Goal: Information Seeking & Learning: Understand process/instructions

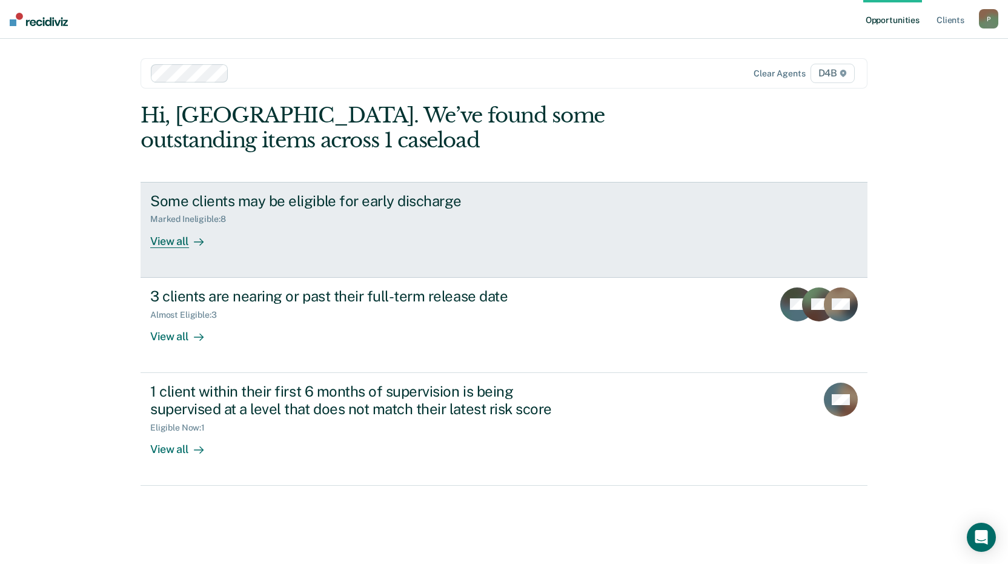
click at [357, 220] on div "Marked Ineligible : 8" at bounding box center [362, 216] width 425 height 15
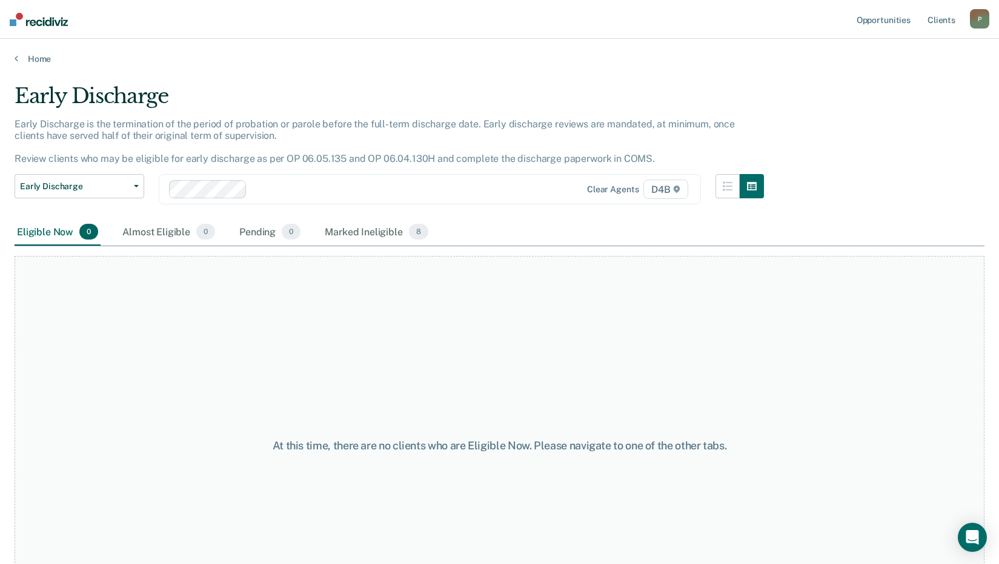
scroll to position [72, 0]
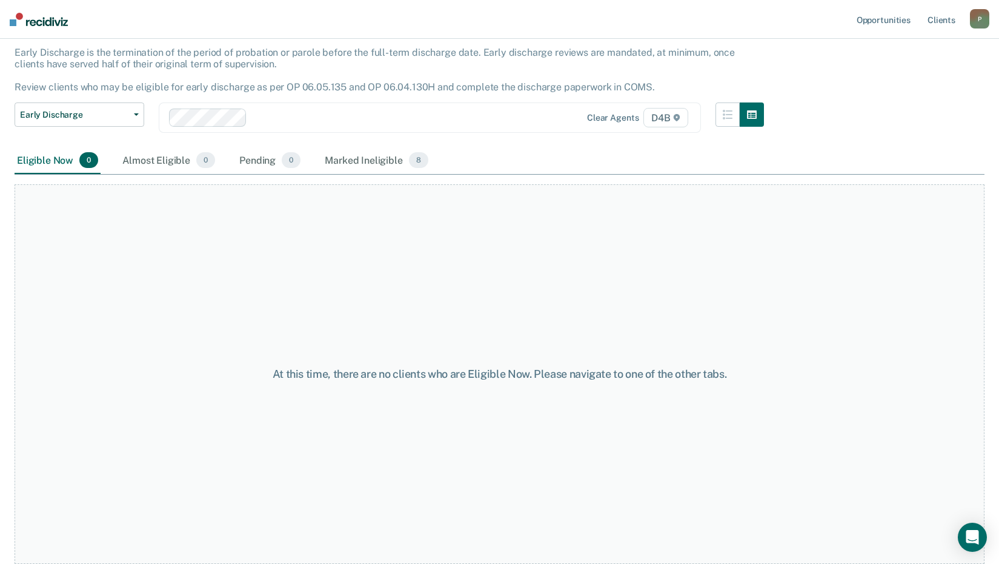
click at [110, 130] on div "Early Discharge Classification Review Early Discharge Minimum Telephone Reporti…" at bounding box center [80, 124] width 130 height 45
click at [116, 112] on span "Early Discharge" at bounding box center [74, 115] width 109 height 10
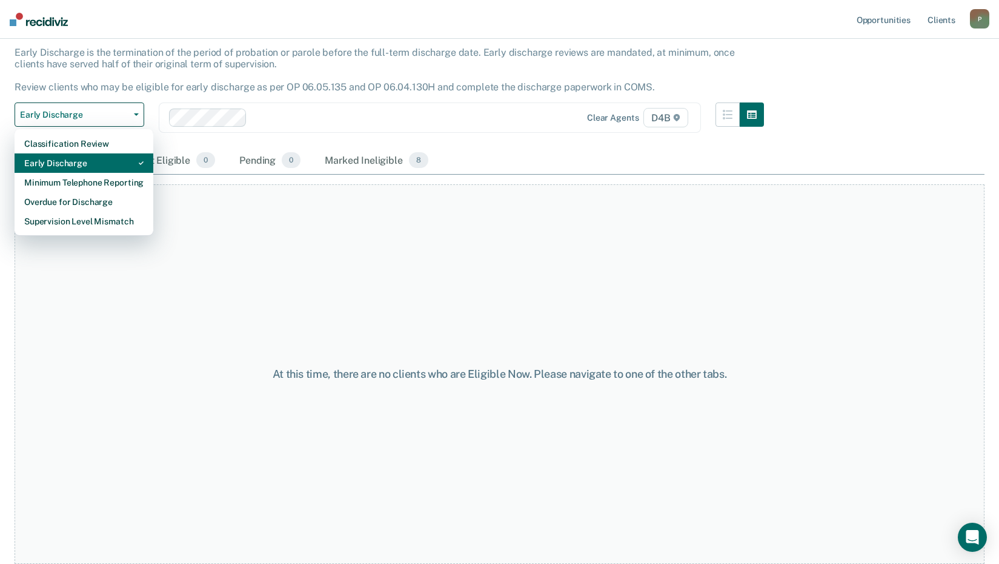
click at [112, 165] on div "Early Discharge" at bounding box center [83, 162] width 119 height 19
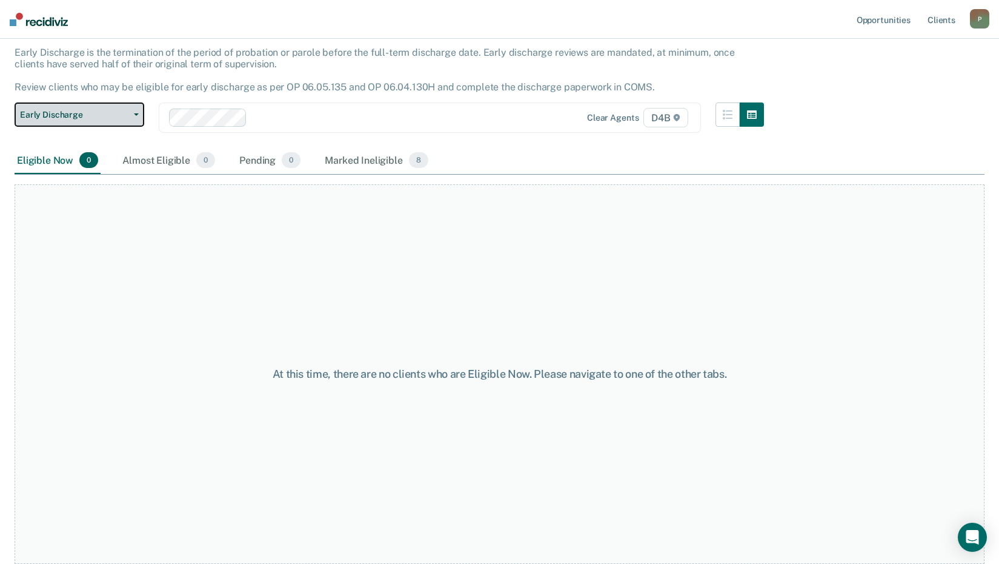
scroll to position [0, 0]
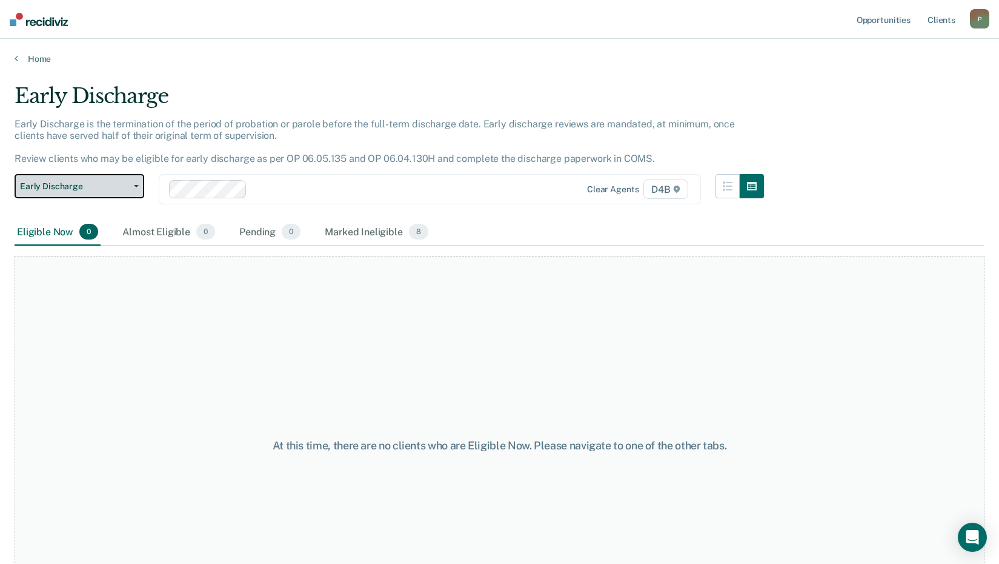
click at [121, 190] on span "Early Discharge" at bounding box center [74, 186] width 109 height 10
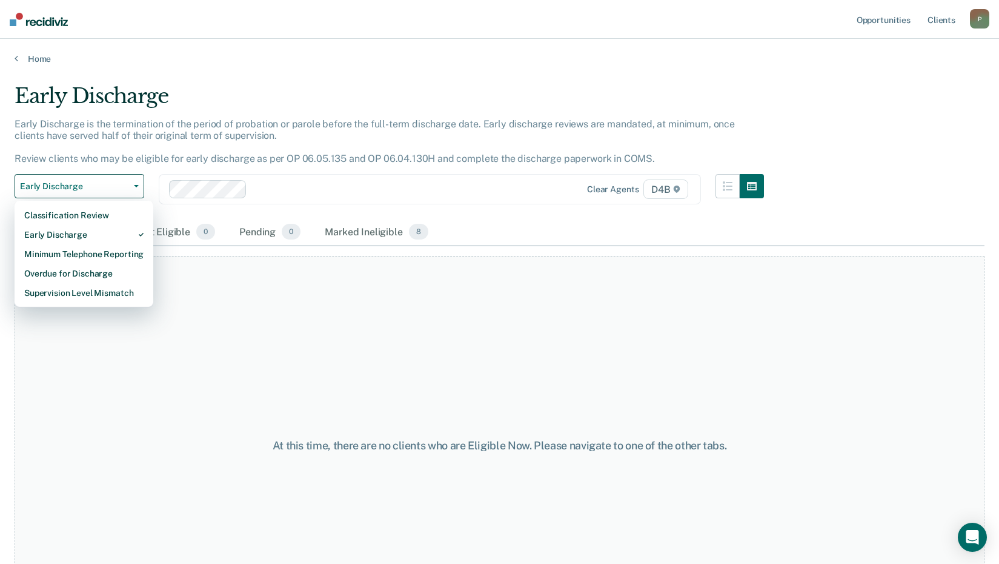
click at [378, 148] on div "Early Discharge is the termination of the period of probation or parole before …" at bounding box center [390, 146] width 750 height 56
